Goal: Task Accomplishment & Management: Complete application form

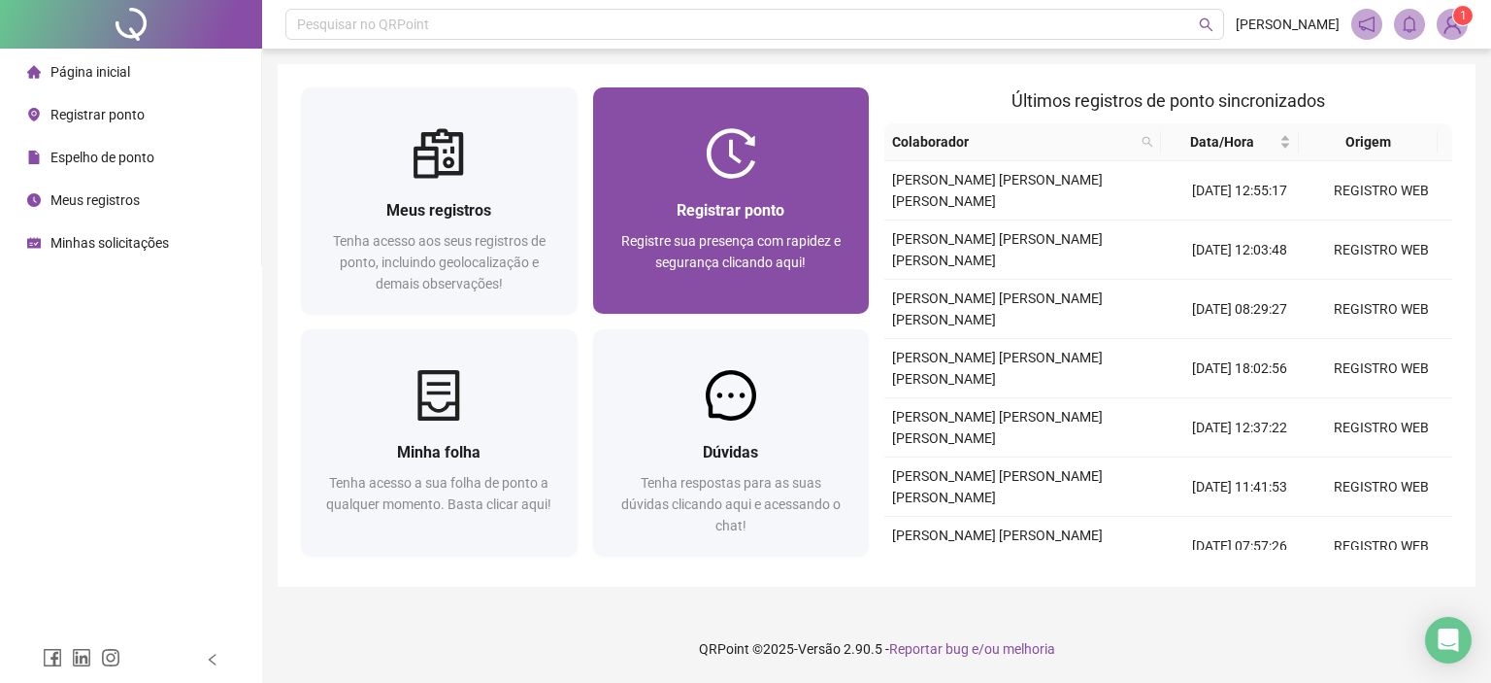
click at [741, 176] on img at bounding box center [731, 153] width 50 height 50
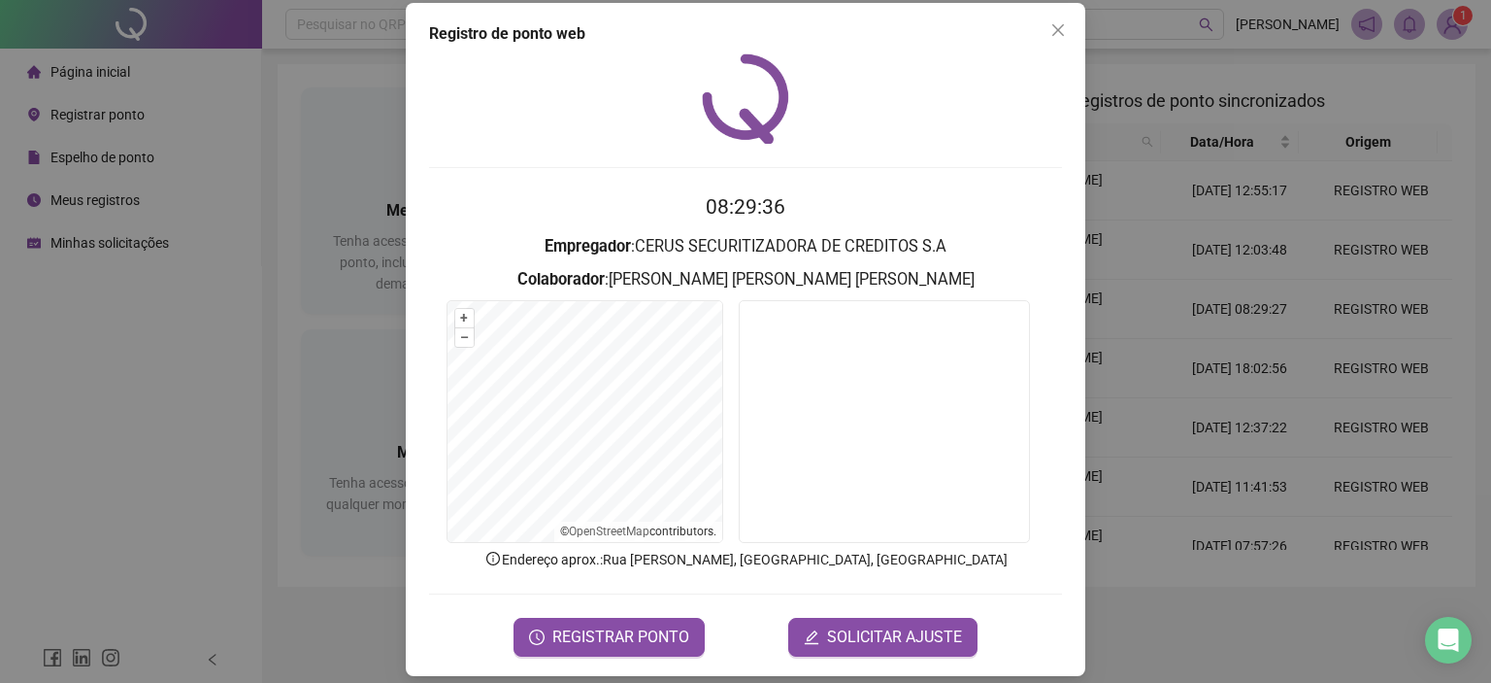
scroll to position [31, 0]
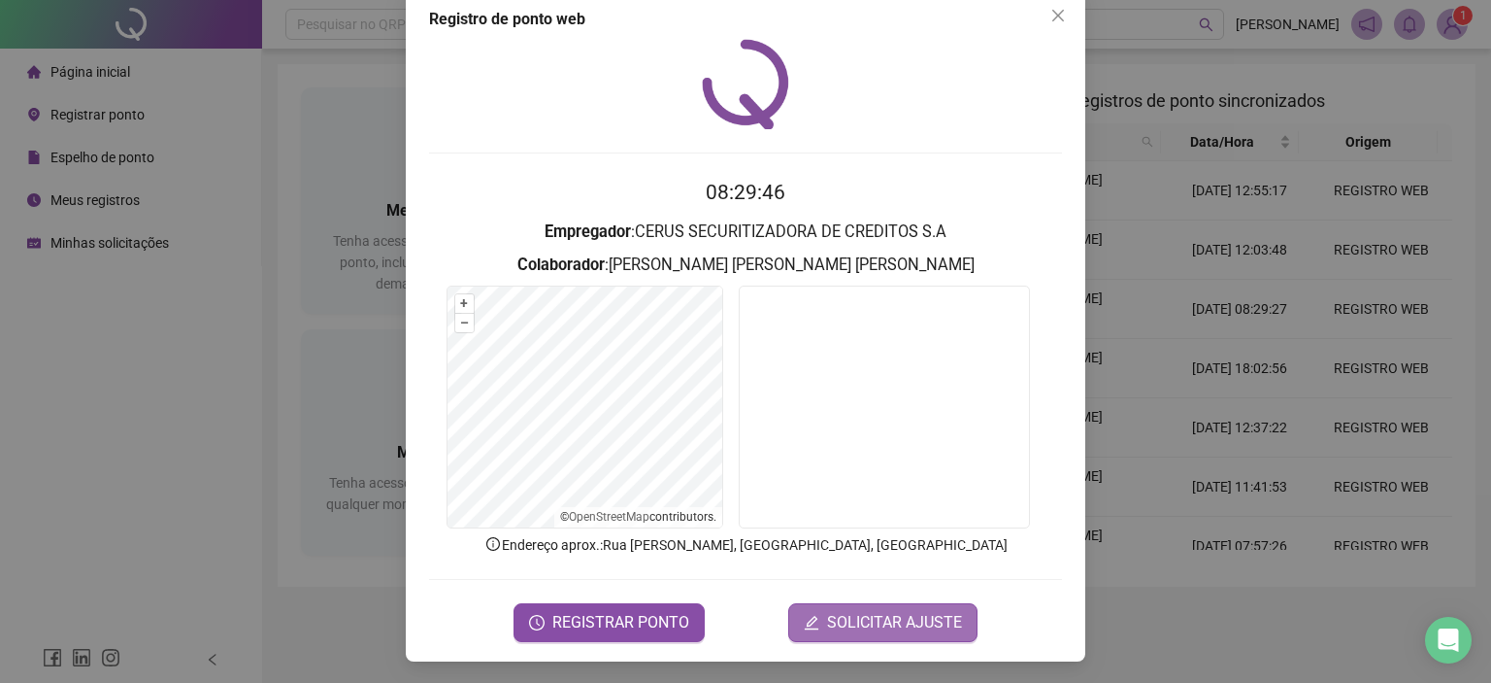
click at [866, 620] on span "SOLICITAR AJUSTE" at bounding box center [894, 622] width 135 height 23
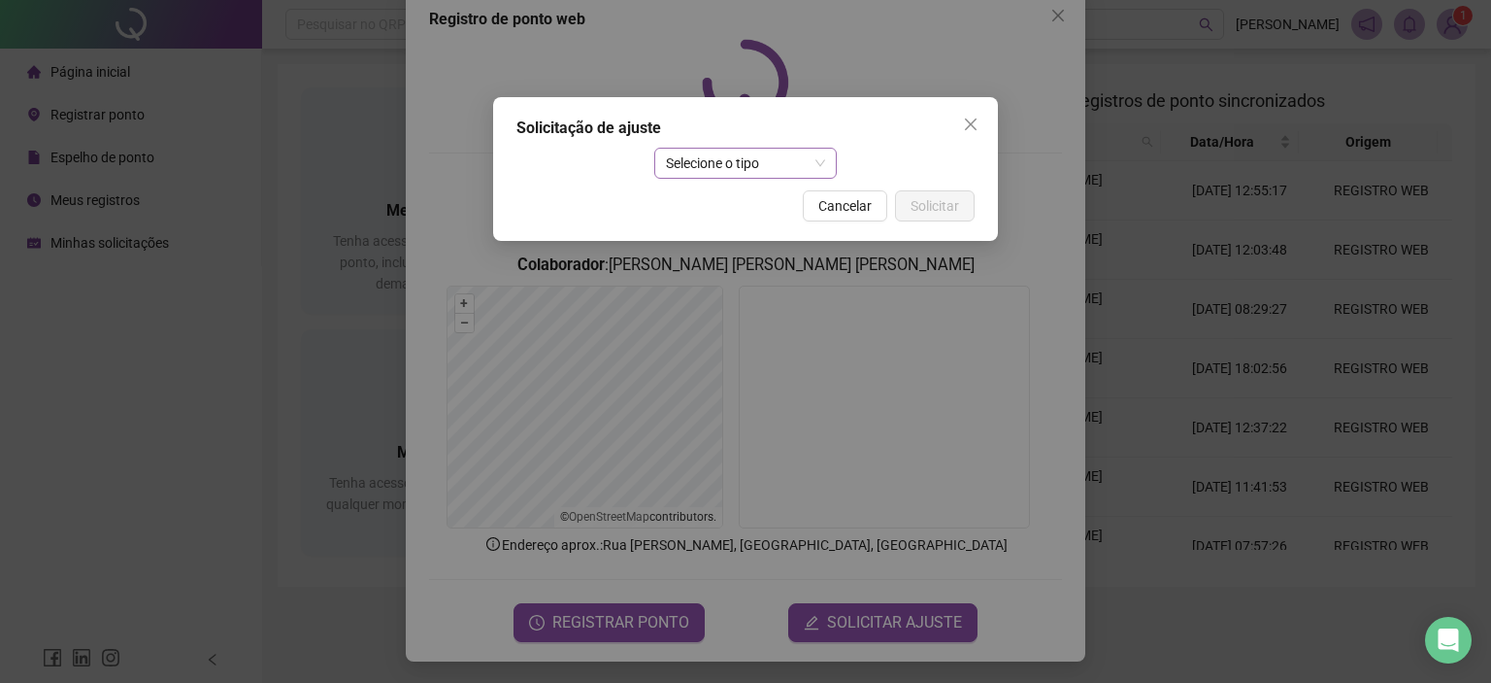
click at [784, 169] on span "Selecione o tipo" at bounding box center [746, 163] width 160 height 29
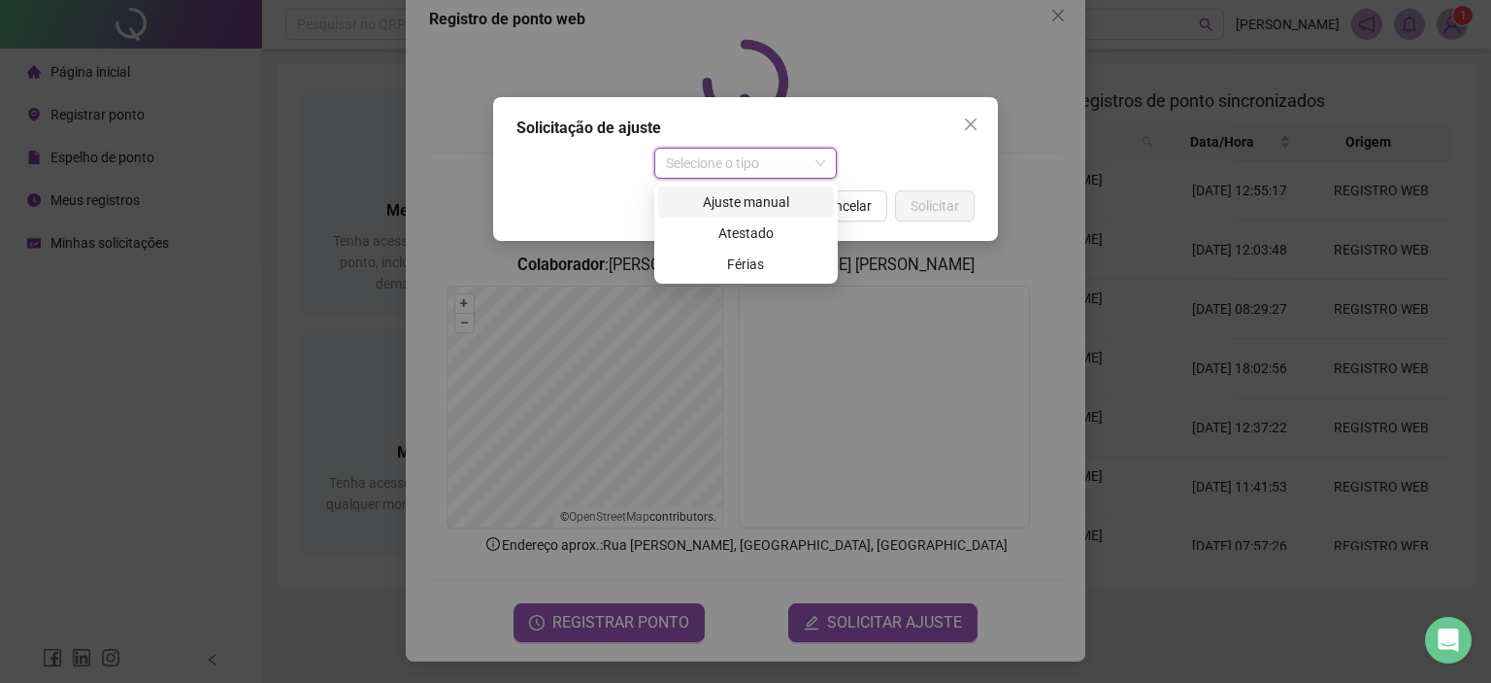
click at [759, 205] on div "Ajuste manual" at bounding box center [746, 201] width 152 height 21
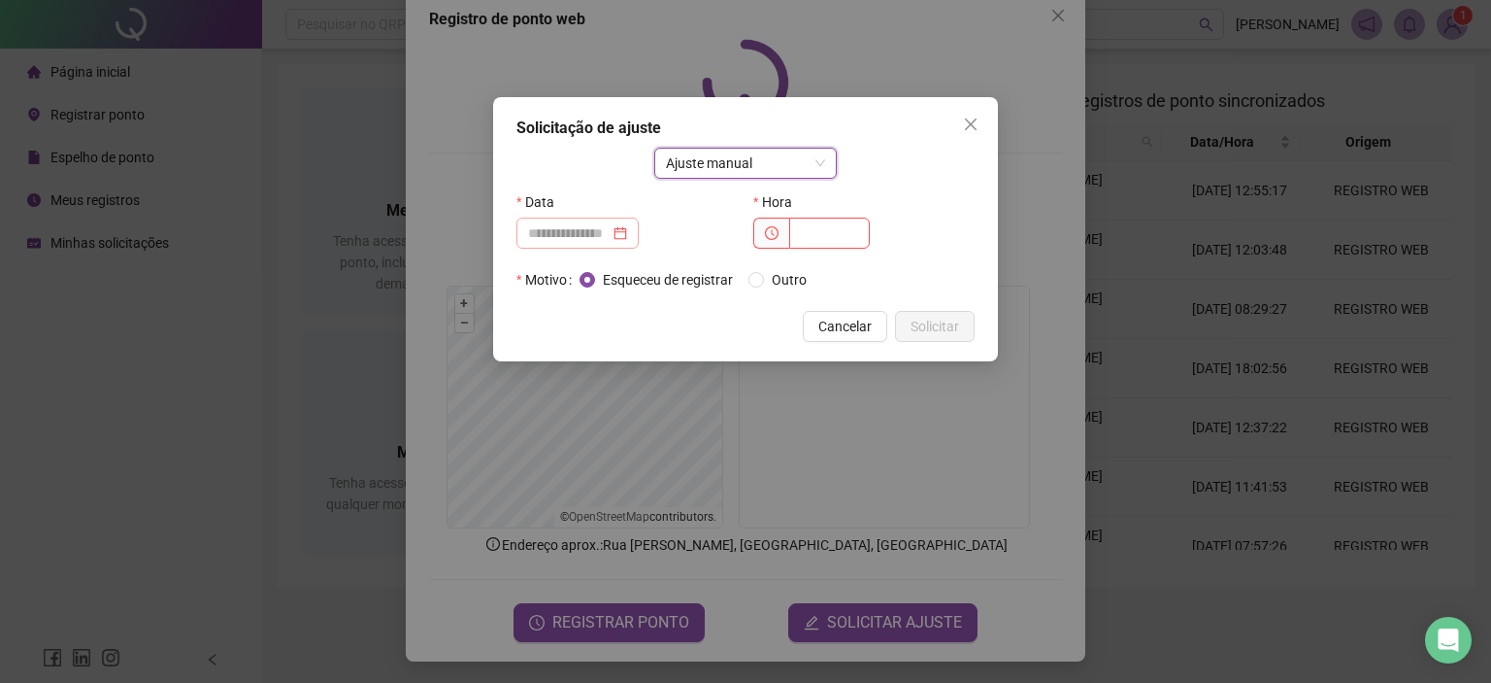
click at [627, 229] on div at bounding box center [577, 232] width 99 height 21
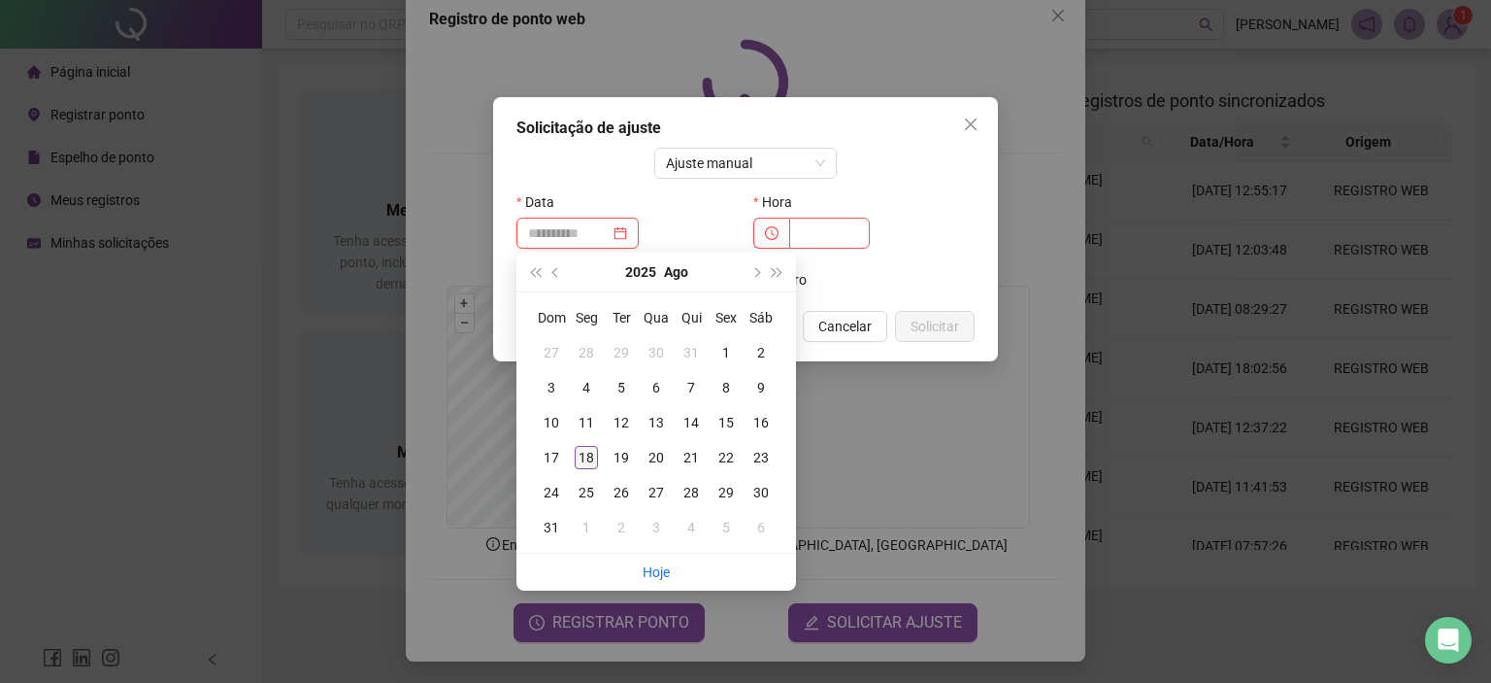
type input "**********"
drag, startPoint x: 581, startPoint y: 457, endPoint x: 627, endPoint y: 450, distance: 47.2
click at [582, 457] on div "18" at bounding box center [586, 457] width 23 height 23
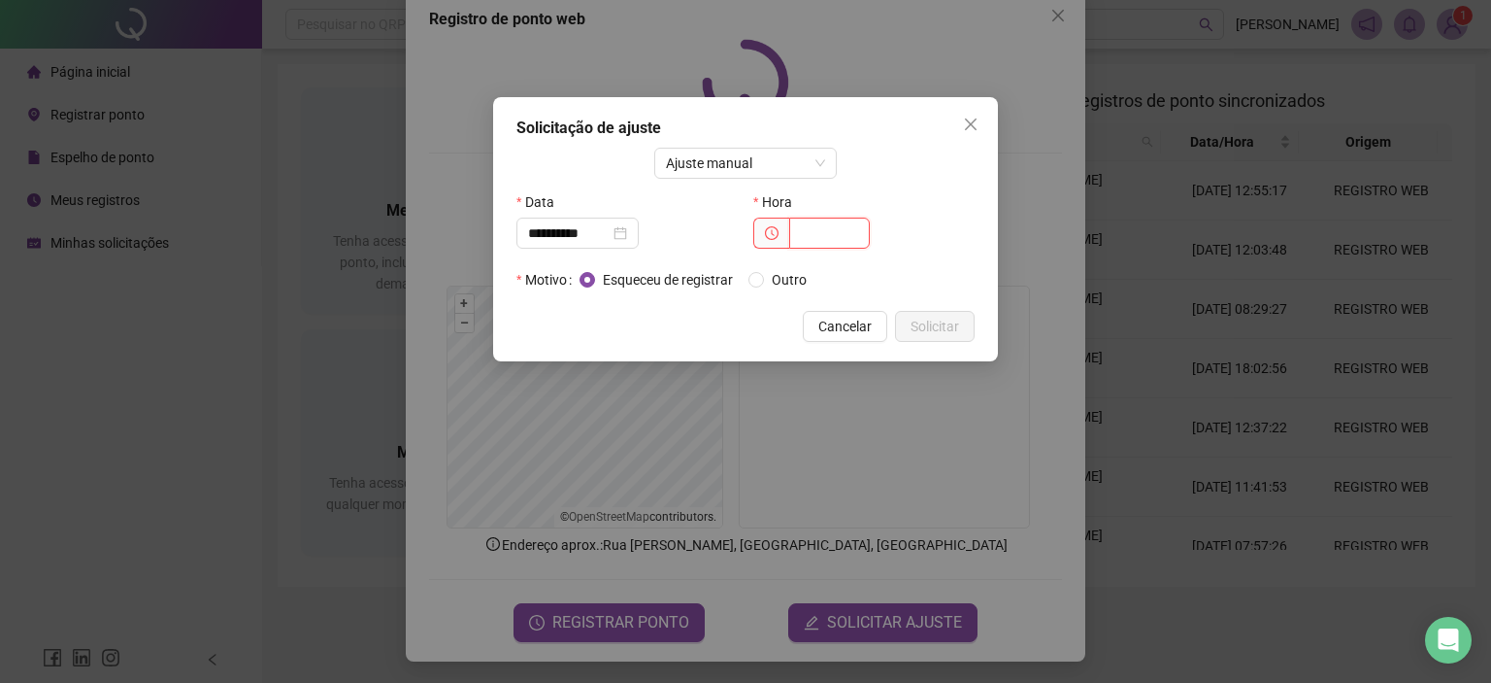
click at [814, 228] on input "text" at bounding box center [829, 232] width 81 height 31
type input "*****"
click at [938, 322] on span "Solicitar" at bounding box center [935, 326] width 49 height 21
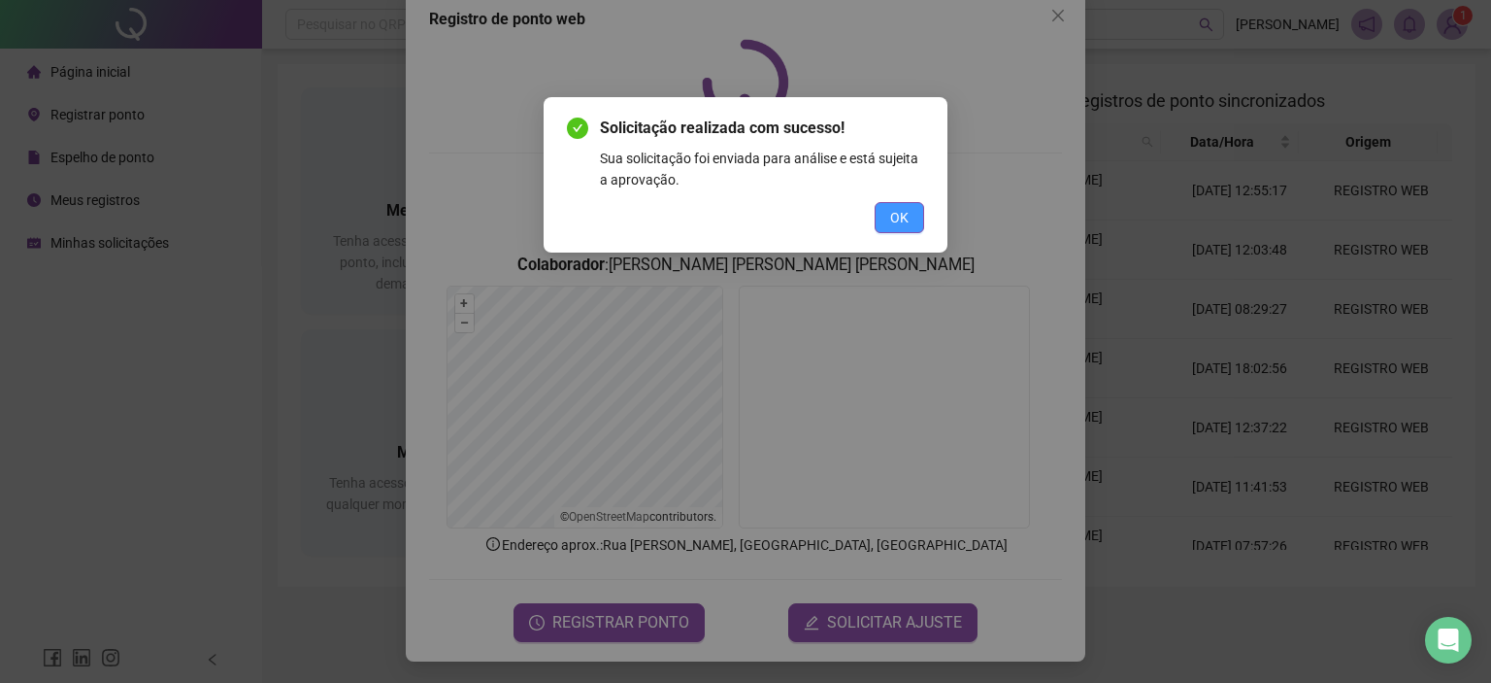
click at [892, 209] on span "OK" at bounding box center [899, 217] width 18 height 21
